Goal: Navigation & Orientation: Find specific page/section

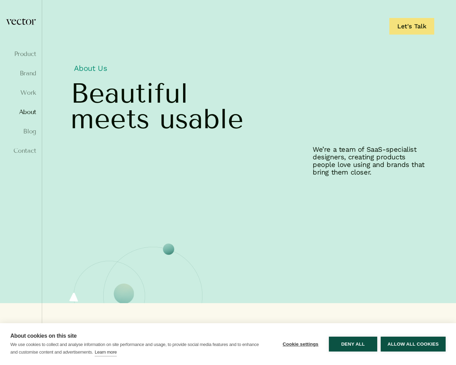
click at [33, 32] on div "Product Brand Work About Blog Contact" at bounding box center [21, 182] width 31 height 329
click at [26, 22] on img at bounding box center [21, 21] width 31 height 7
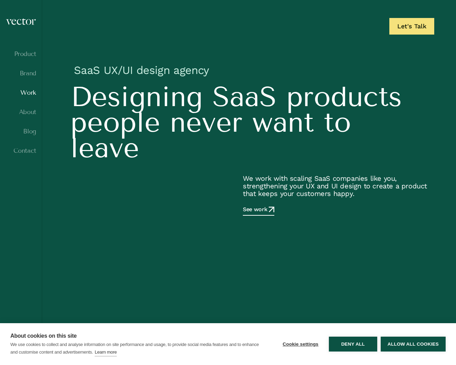
click at [32, 94] on link "Work" at bounding box center [21, 92] width 31 height 7
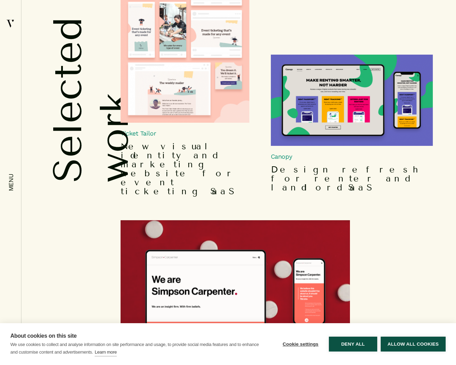
scroll to position [1150, 0]
